Goal: Navigation & Orientation: Find specific page/section

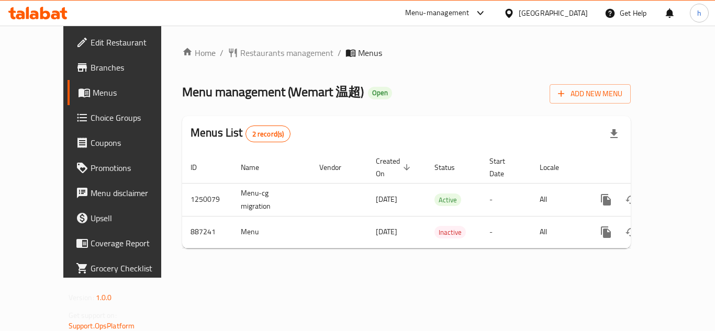
click at [566, 16] on div "United Arab Emirates" at bounding box center [552, 13] width 69 height 12
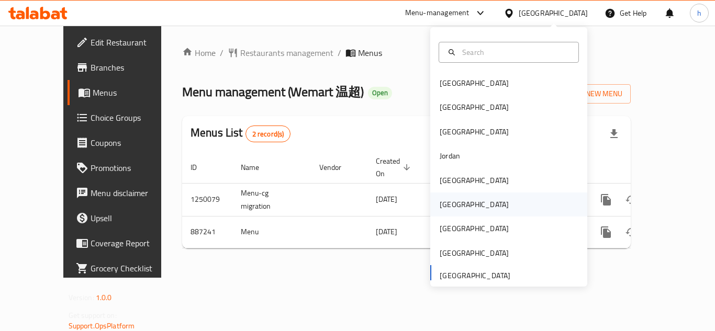
click at [454, 206] on div "[GEOGRAPHIC_DATA]" at bounding box center [474, 205] width 86 height 24
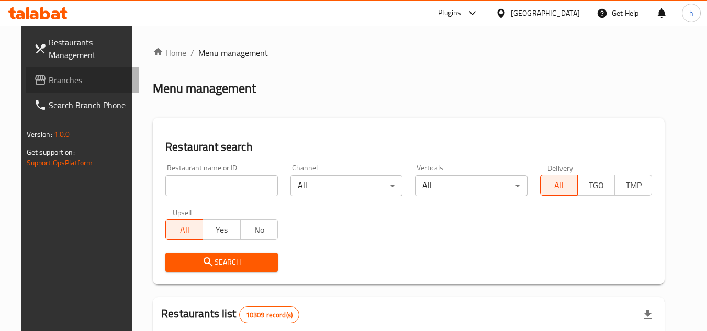
click at [60, 81] on span "Branches" at bounding box center [90, 80] width 83 height 13
